Goal: Task Accomplishment & Management: Manage account settings

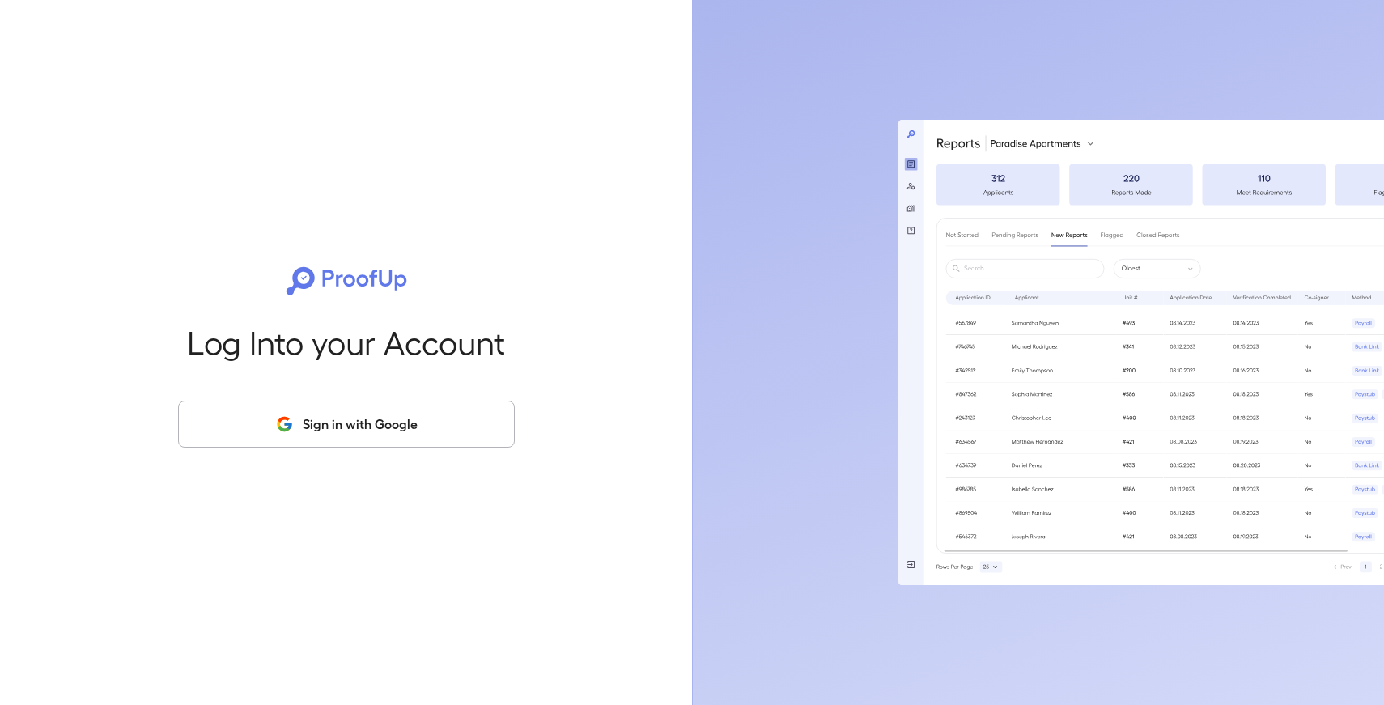
click at [329, 421] on button "Sign in with Google" at bounding box center [346, 424] width 337 height 47
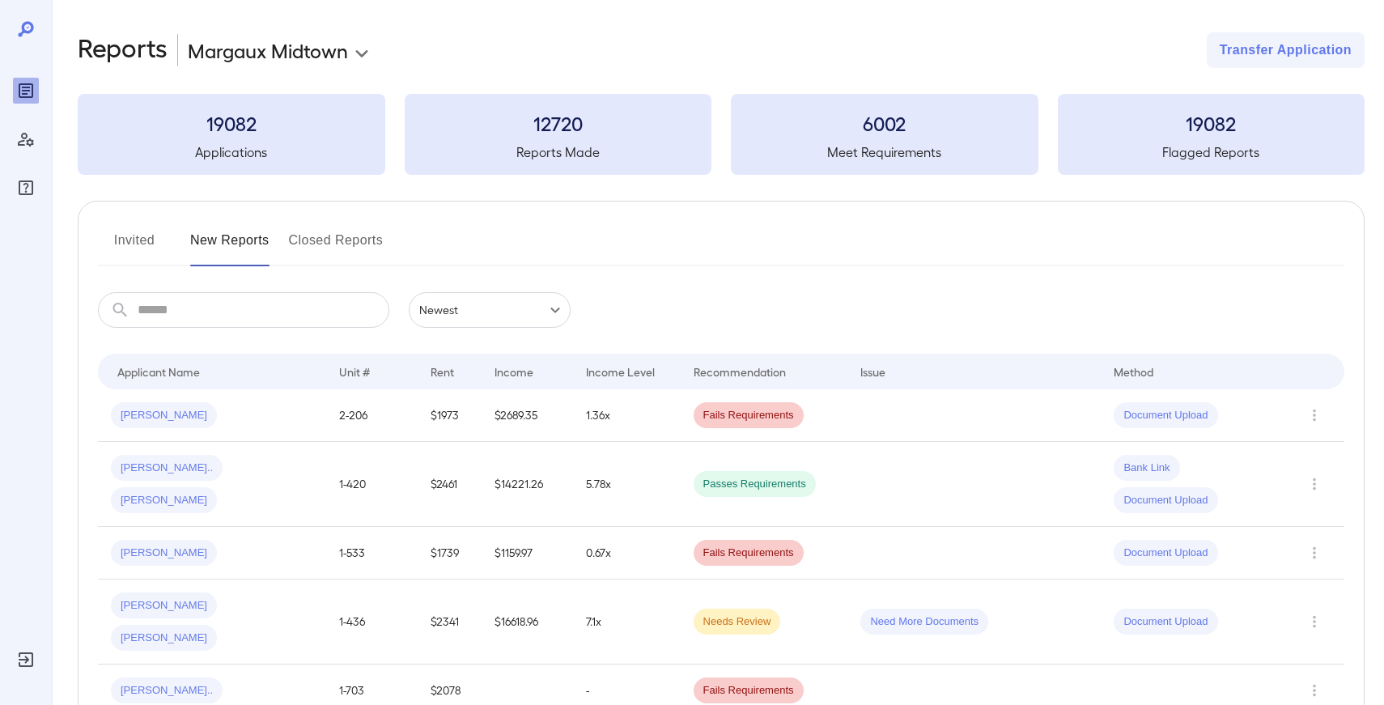
click at [294, 310] on input "text" at bounding box center [264, 310] width 252 height 36
click at [125, 240] on button "Invited" at bounding box center [134, 246] width 73 height 39
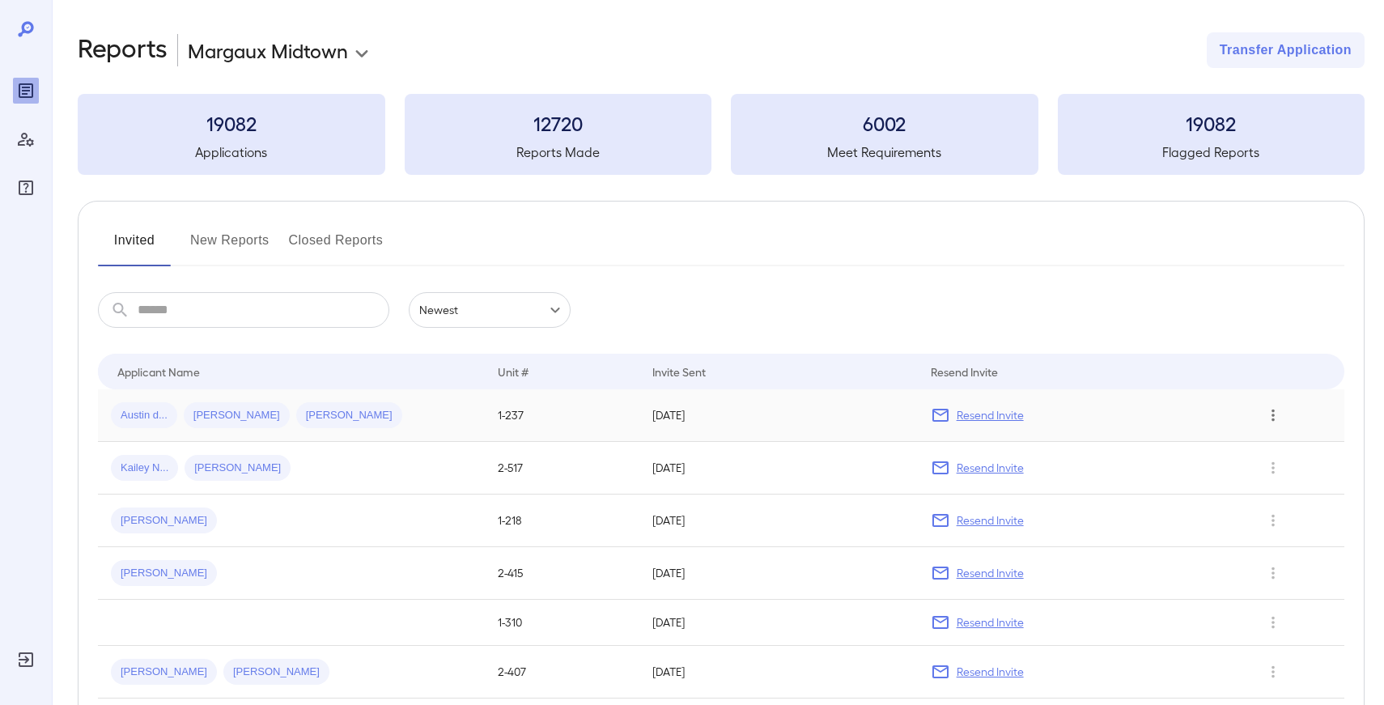
click at [1276, 413] on icon "Row Actions" at bounding box center [1273, 415] width 18 height 19
click at [1249, 267] on div at bounding box center [692, 352] width 1384 height 705
click at [967, 418] on p "Resend Invite" at bounding box center [990, 415] width 67 height 16
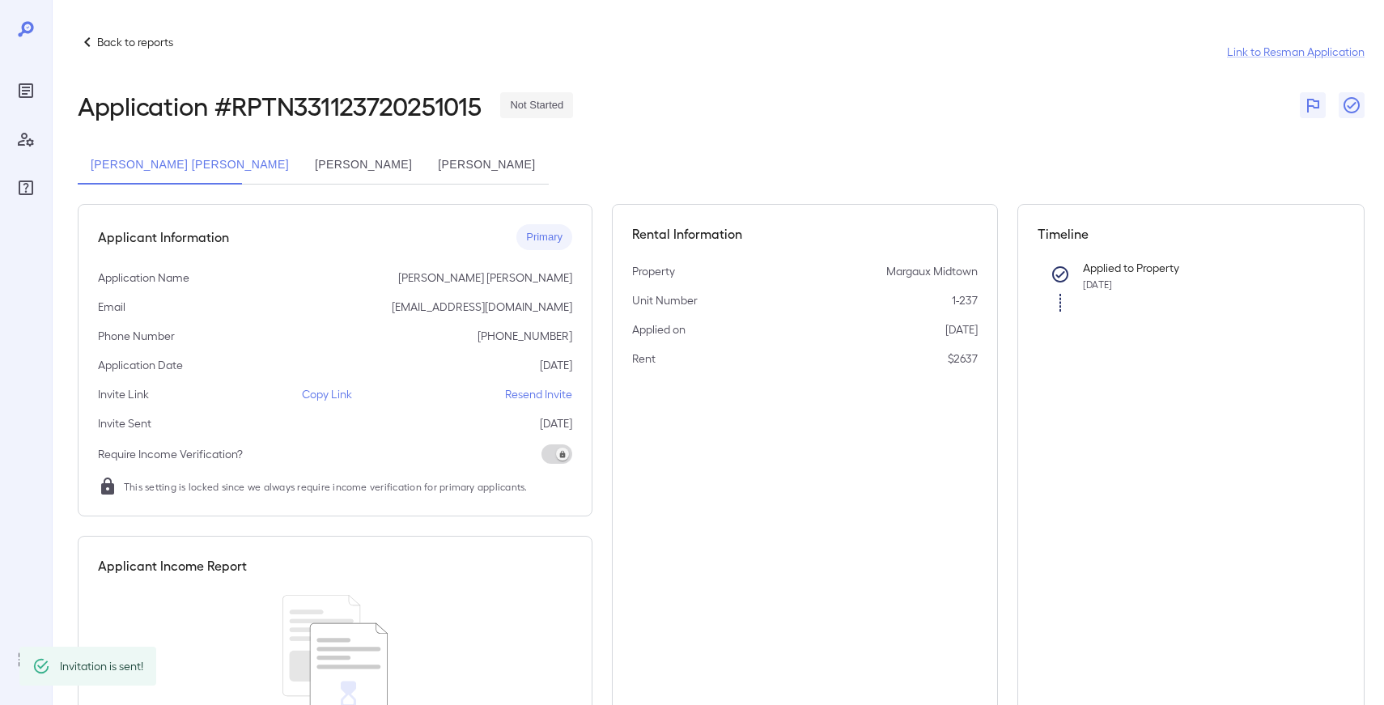
click at [474, 163] on button "[PERSON_NAME]" at bounding box center [486, 165] width 123 height 39
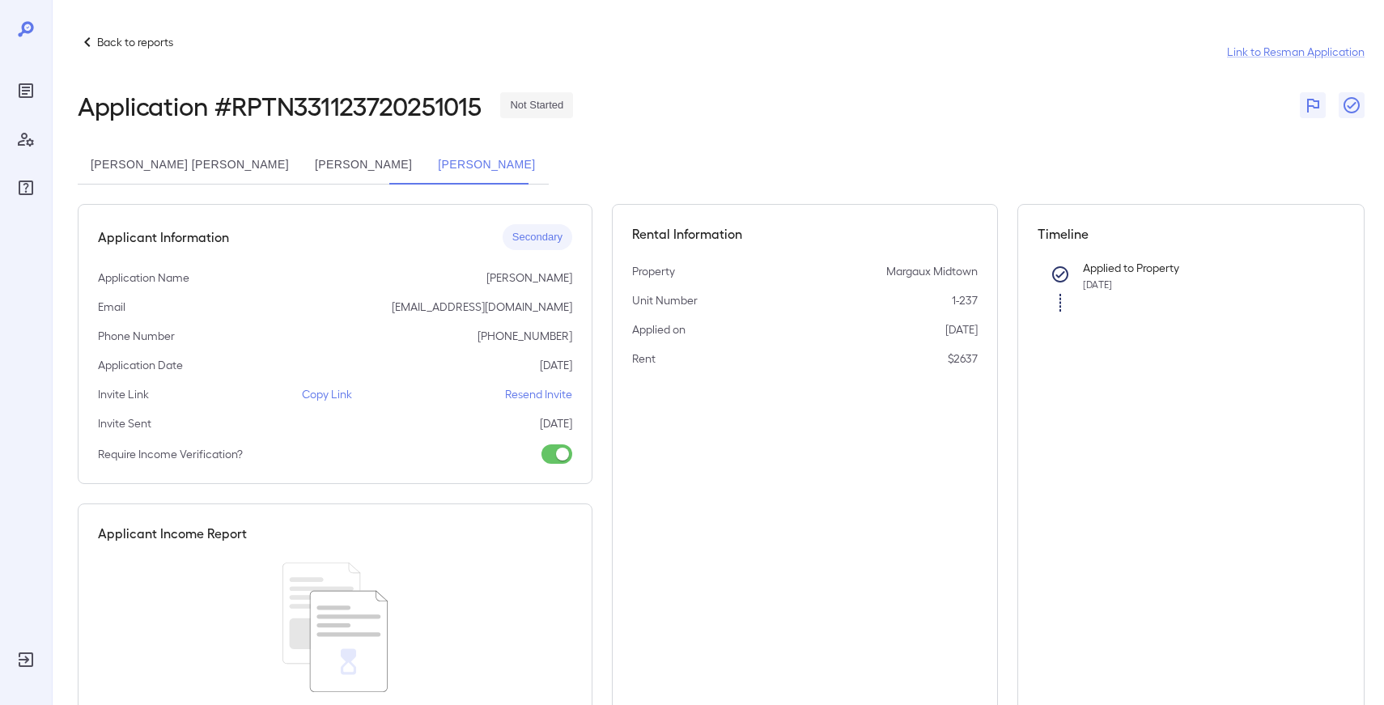
click at [533, 397] on p "Resend Invite" at bounding box center [538, 394] width 67 height 16
